Goal: Use online tool/utility: Use online tool/utility

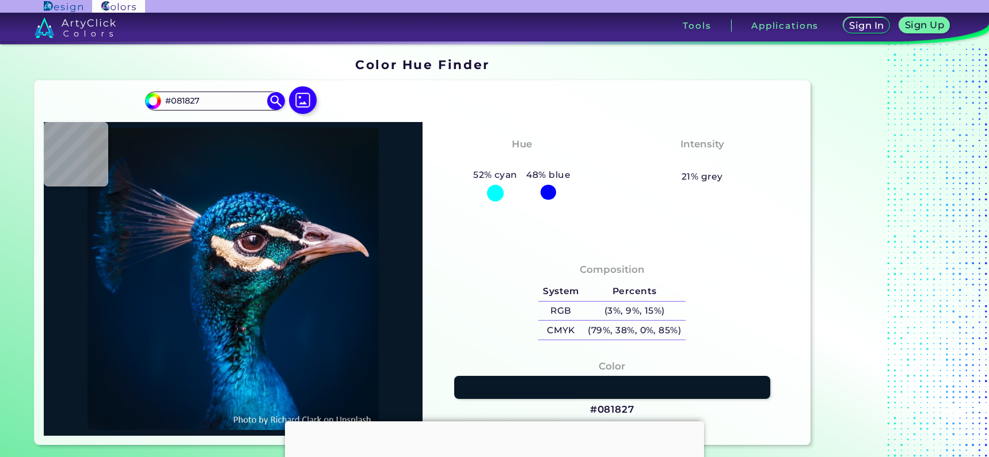
type input "#182243"
type input "#094a88"
type input "#094A88"
type input "#032449"
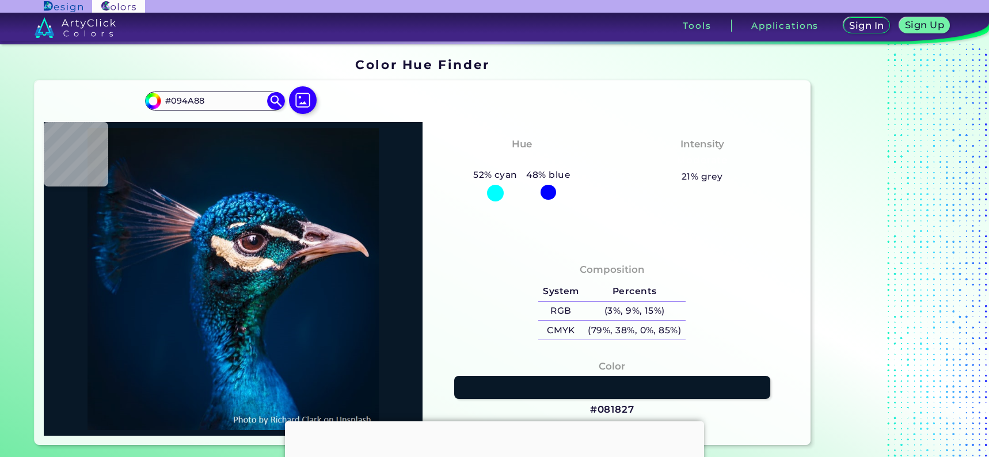
type input "#032449"
type input "#05244d"
type input "#05244D"
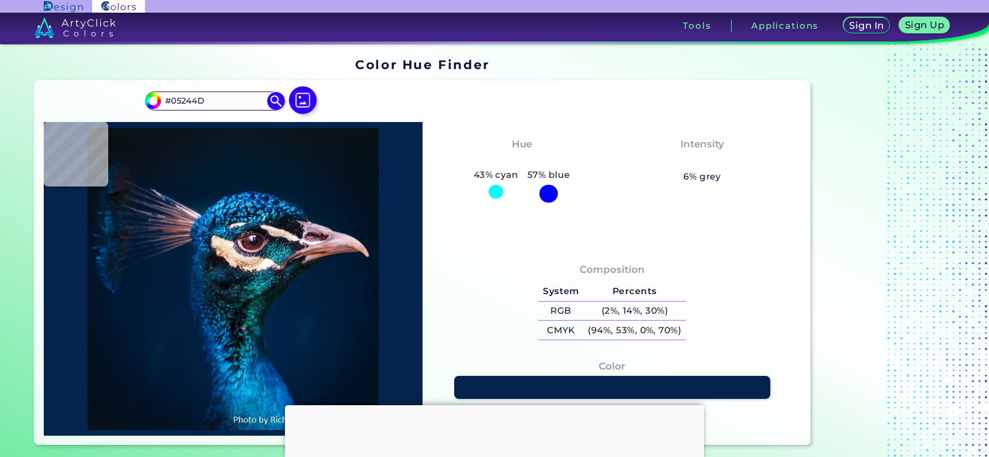
type input "#07305f"
type input "#07305F"
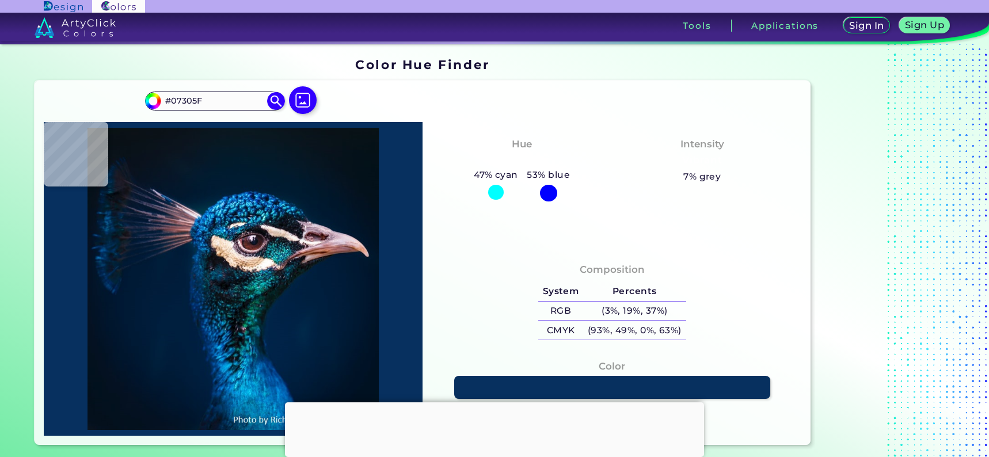
type input "#0a4e85"
type input "#0A4E85"
type input "#004b86"
type input "#004B86"
type input "#156ea9"
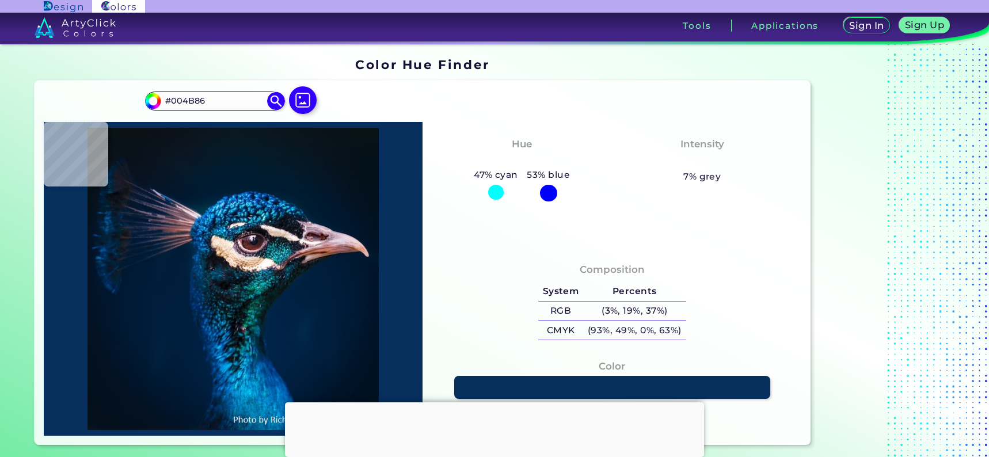
type input "#156EA9"
type input "#175a90"
type input "#175A90"
type input "#085b8c"
type input "#085B8C"
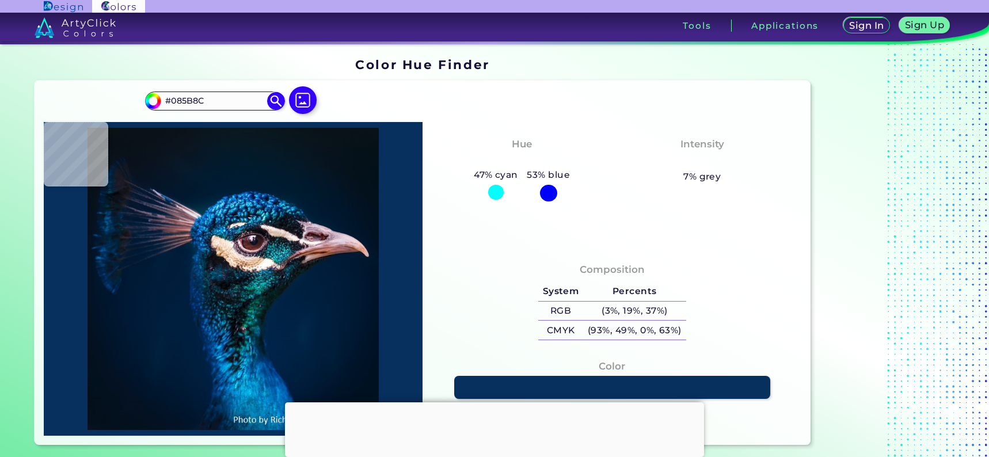
type input "#326690"
type input "#5c6c82"
type input "#5C6C82"
type input "#5c514f"
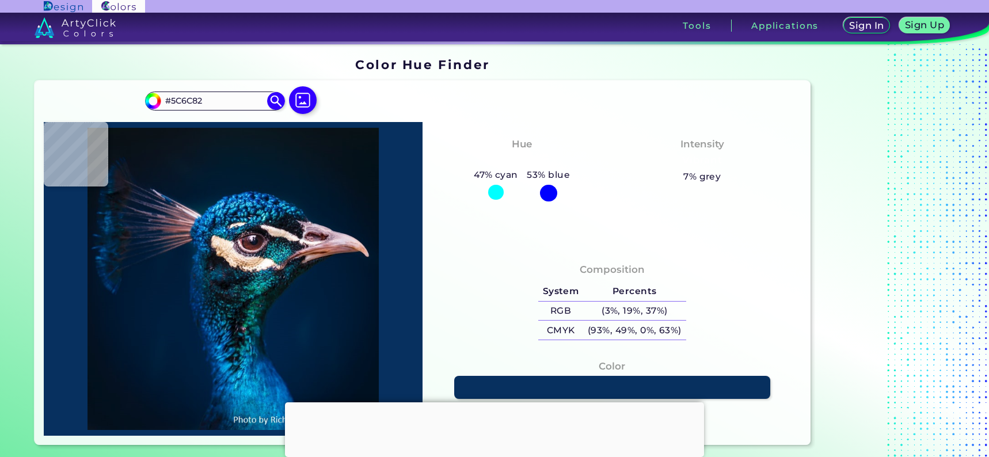
type input "#5C514F"
type input "#b2a296"
type input "#B2A296"
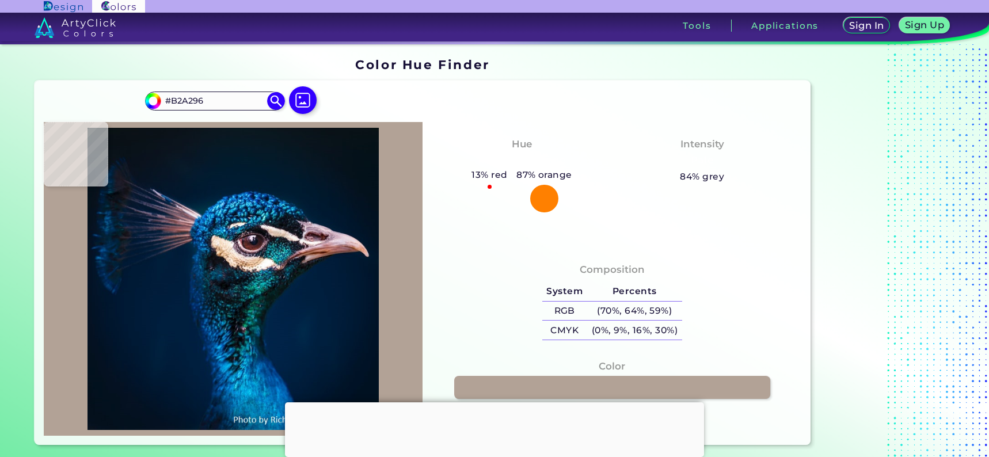
type input "#bcae9f"
type input "#BCAE9F"
type input "#faf7f0"
type input "#FAF7F0"
type input "#526377"
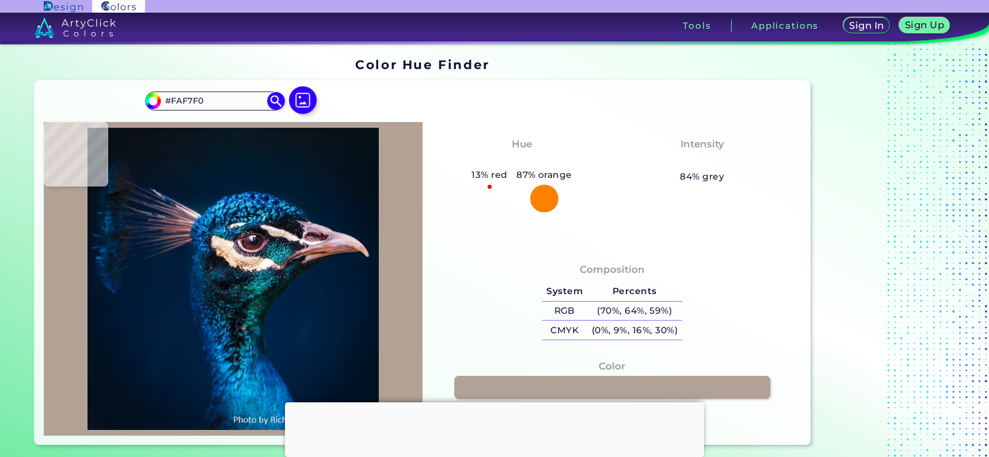
type input "#526377"
type input "#02375e"
type input "#02375E"
type input "#005275"
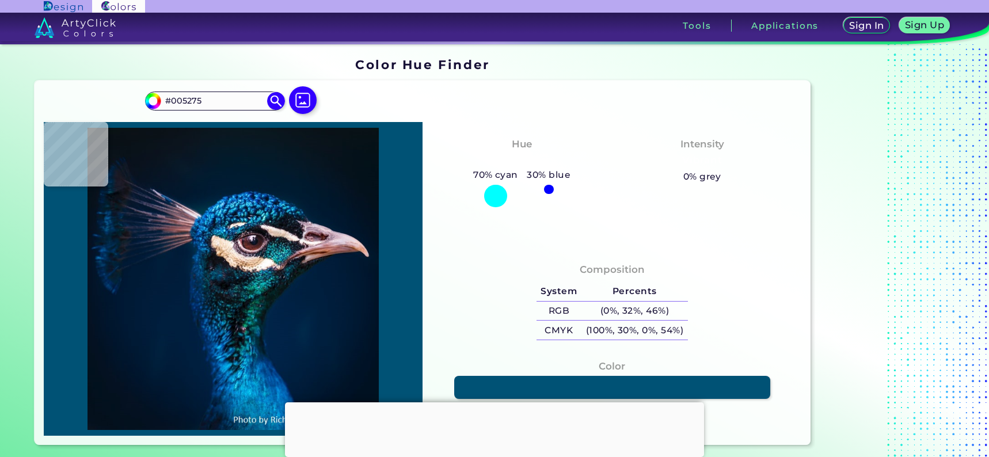
type input "#153455"
type input "#409fc7"
type input "#409FC7"
type input "#0b3c71"
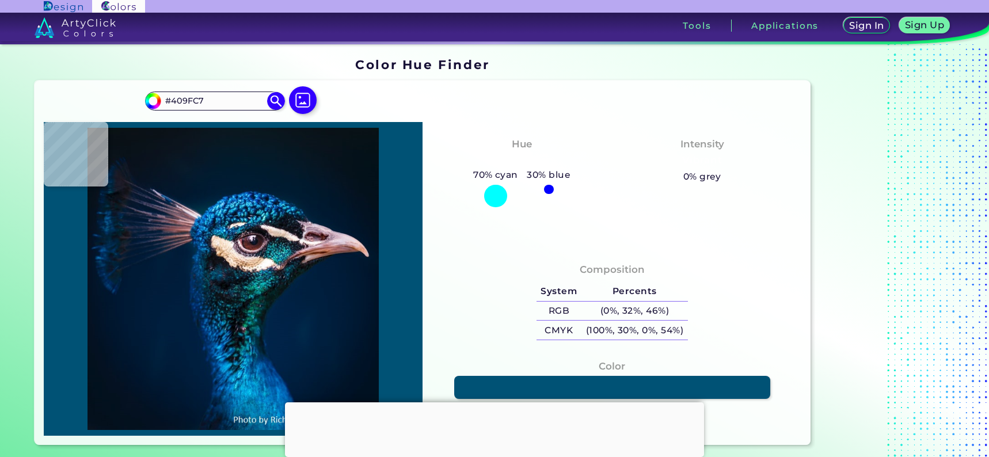
type input "#0B3C71"
type input "#002039"
type input "#001c31"
type input "#001C31"
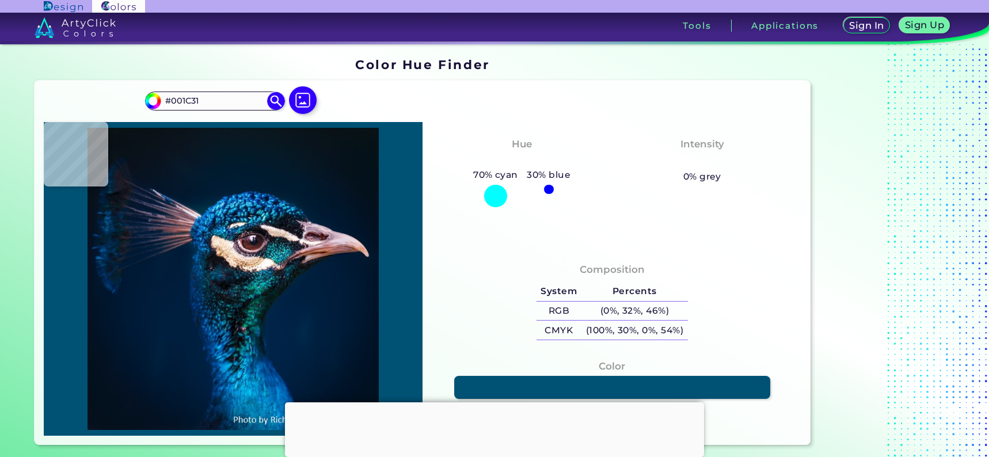
type input "#011b2c"
type input "#011B2C"
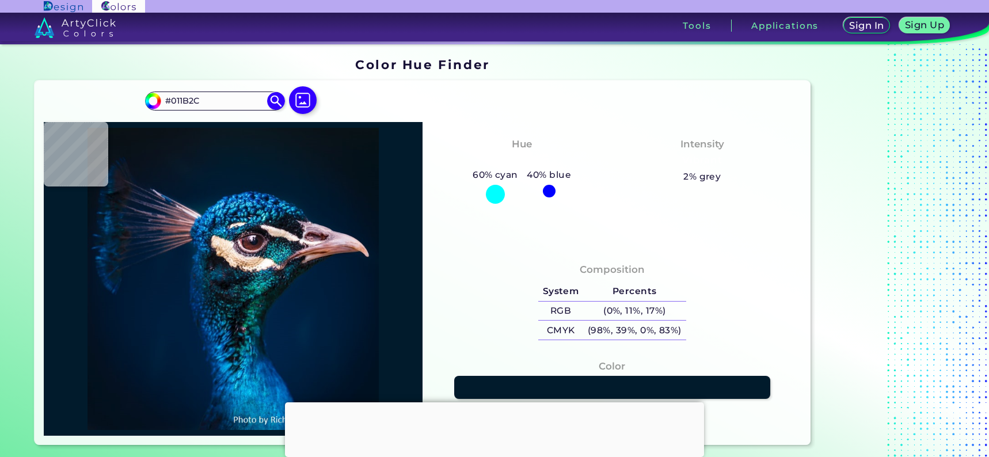
type input "#051b28"
type input "#051B28"
type input "#0a1823"
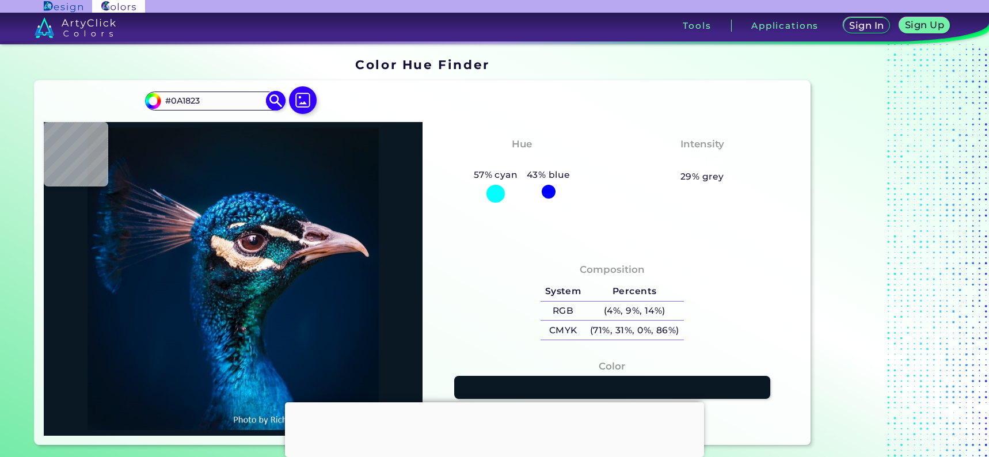
click at [161, 94] on input "#0A1823" at bounding box center [214, 101] width 107 height 16
paste input "472A41"
type input "#472A41"
click at [277, 98] on img at bounding box center [276, 101] width 20 height 20
type input "#472a41"
